Goal: Navigation & Orientation: Find specific page/section

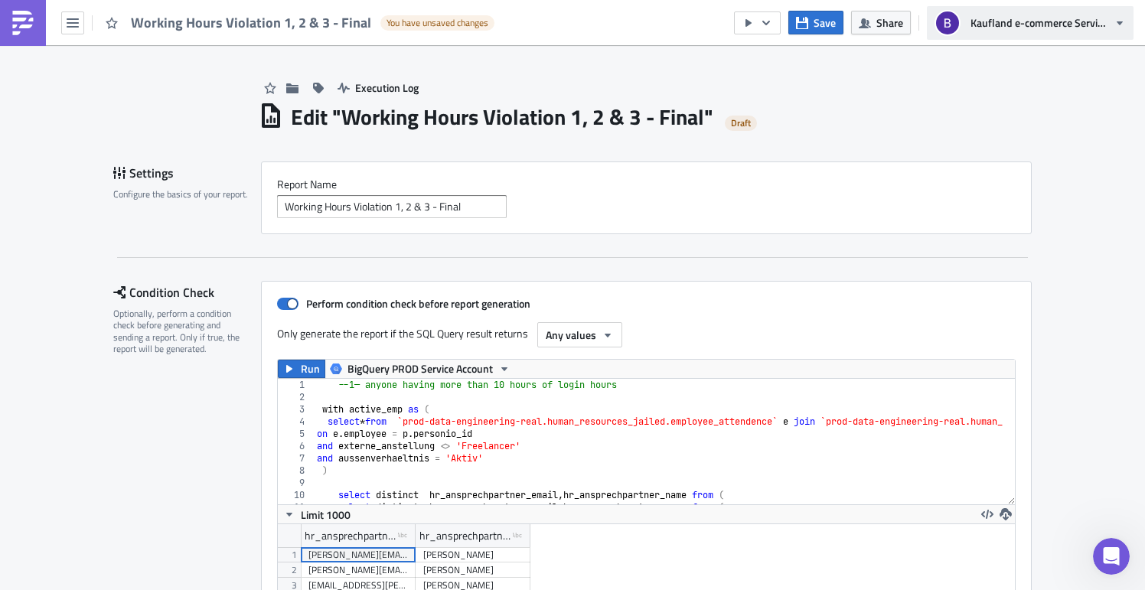
scroll to position [175, 737]
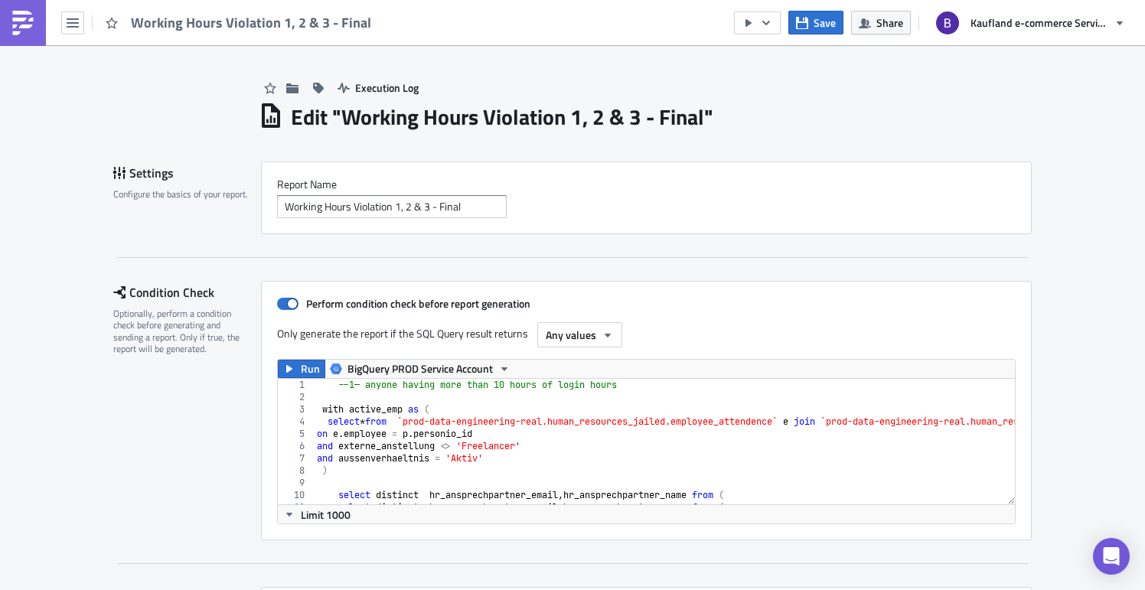
scroll to position [175, 737]
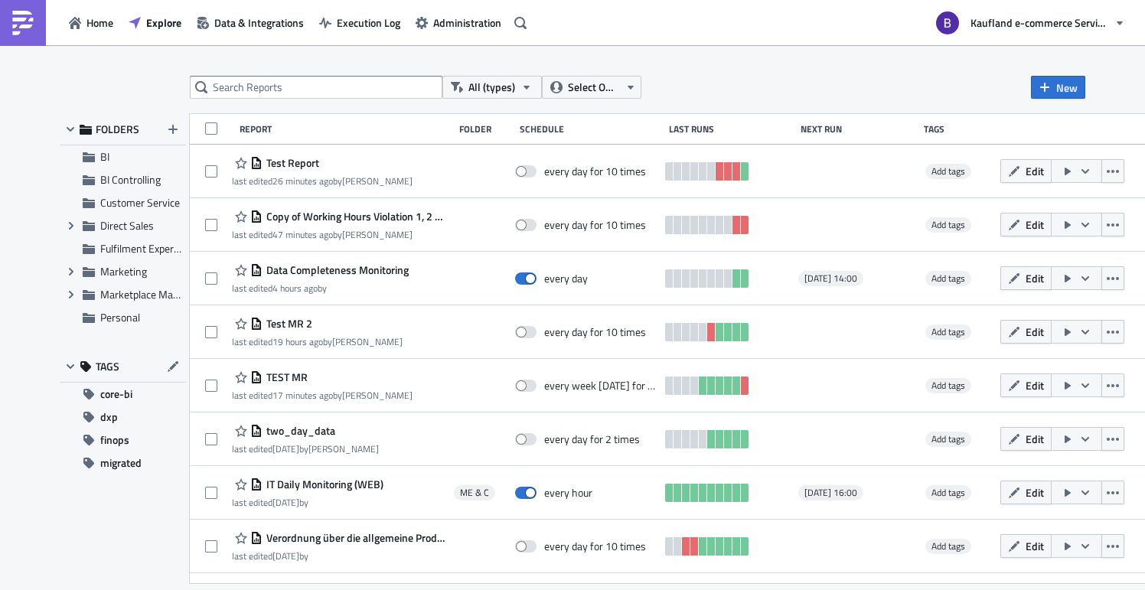
click at [750, 52] on div "All (types) Select Owner New FOLDERS BI BI Controlling Customer Service Expand …" at bounding box center [572, 318] width 1145 height 547
